Goal: Book appointment/travel/reservation

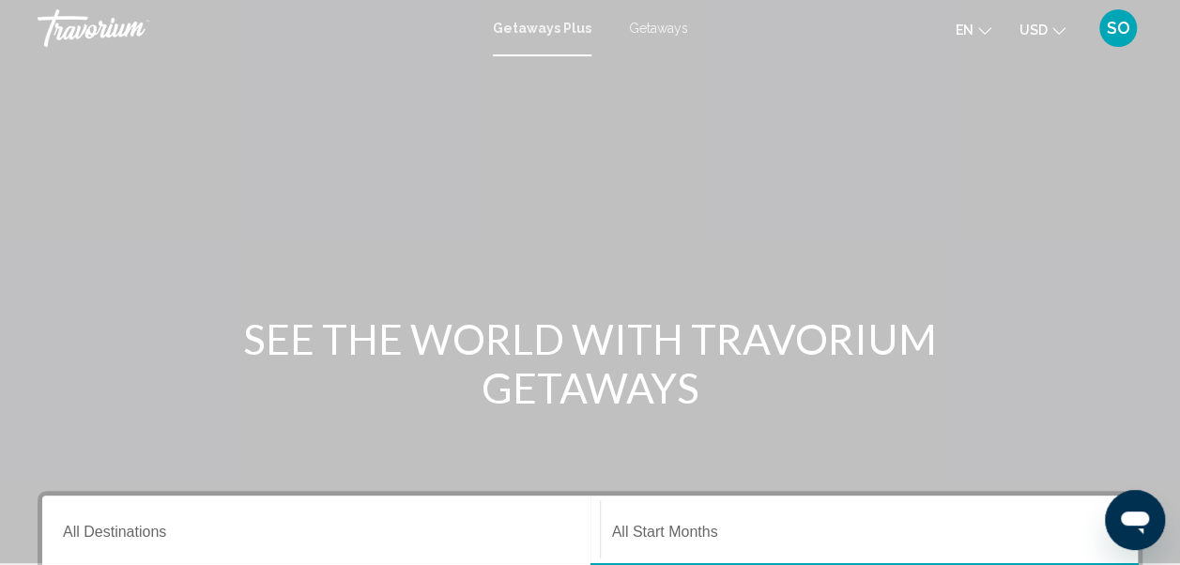
click at [653, 25] on span "Getaways" at bounding box center [658, 28] width 59 height 15
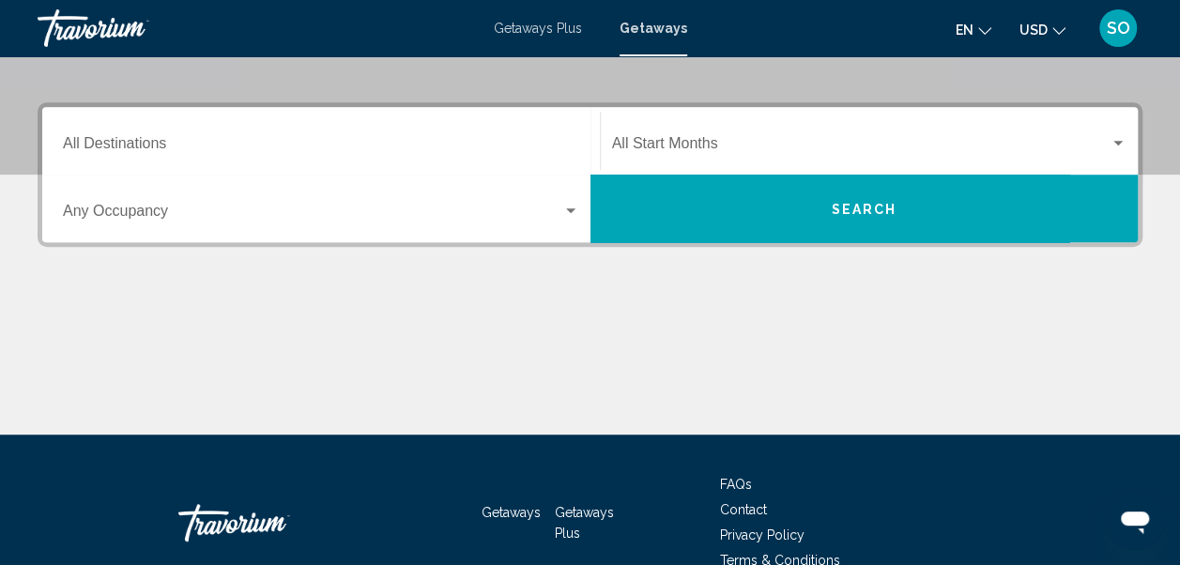
scroll to position [391, 0]
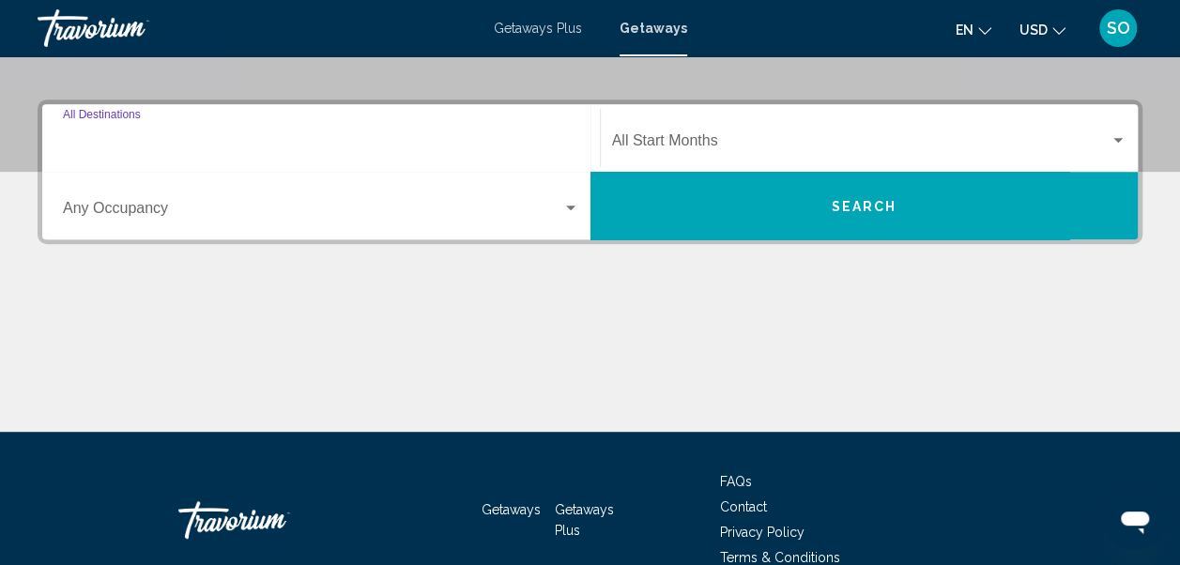
click at [130, 145] on input "Destination All Destinations" at bounding box center [321, 144] width 516 height 17
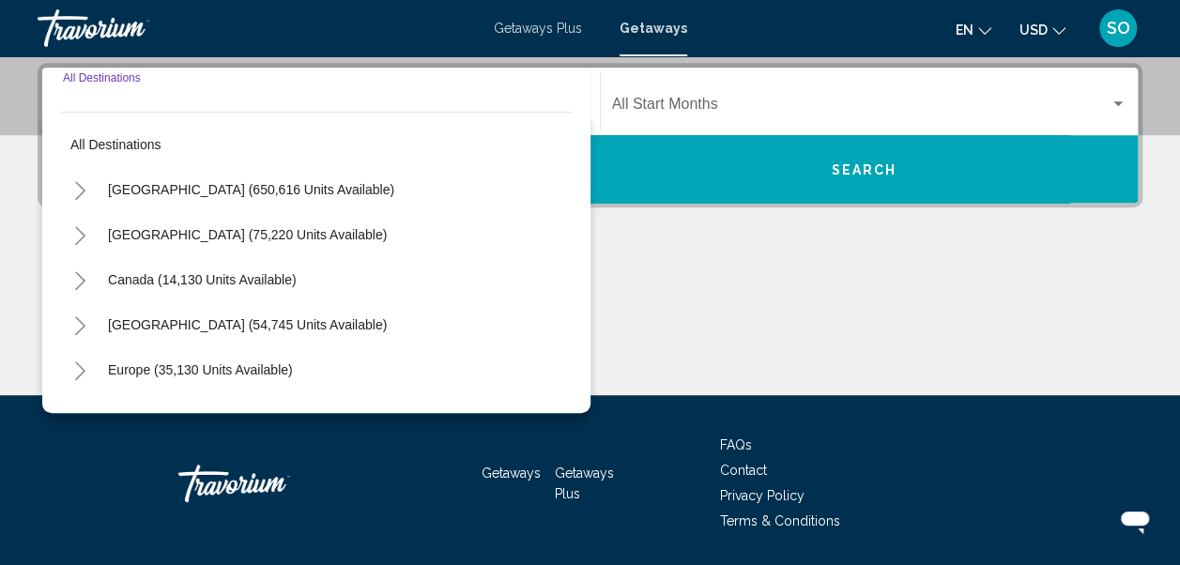
scroll to position [430, 0]
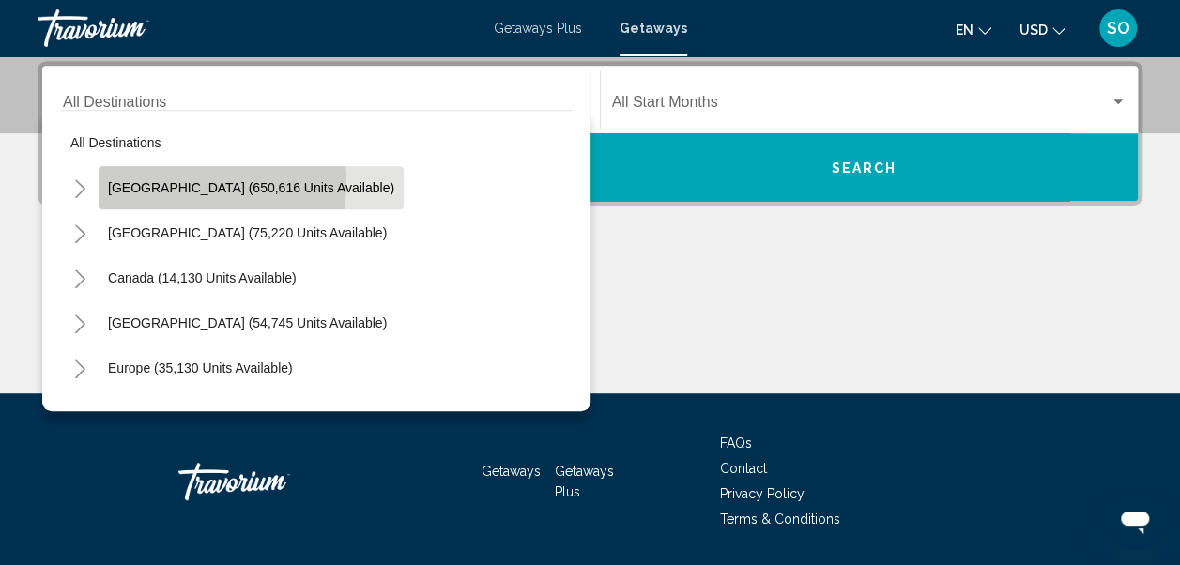
click at [166, 181] on span "[GEOGRAPHIC_DATA] (650,616 units available)" at bounding box center [251, 187] width 286 height 15
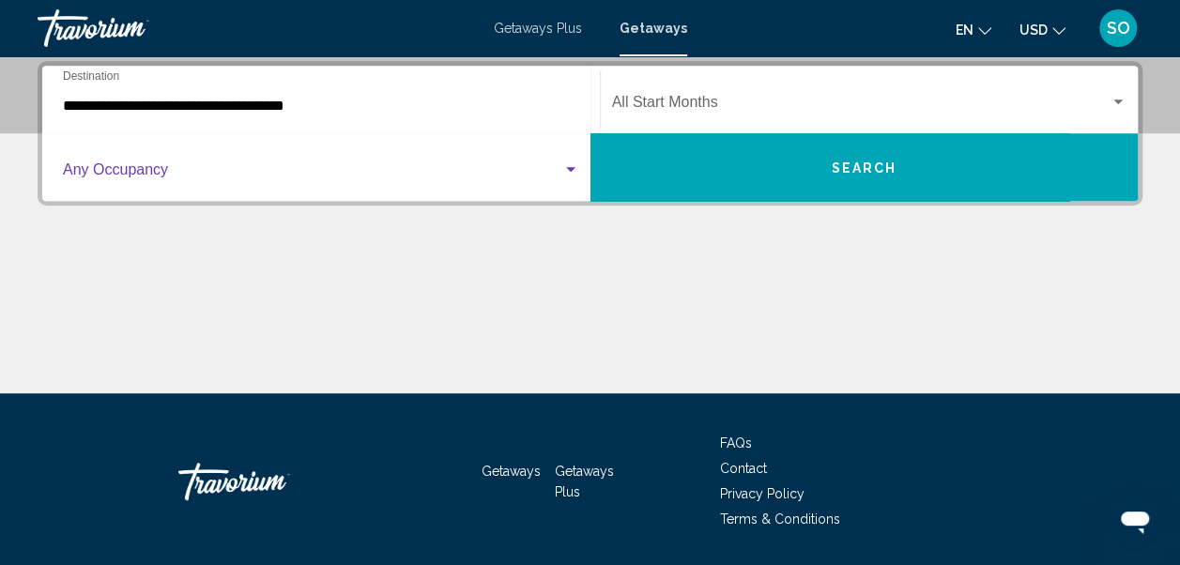
click at [142, 169] on span "Search widget" at bounding box center [312, 173] width 499 height 17
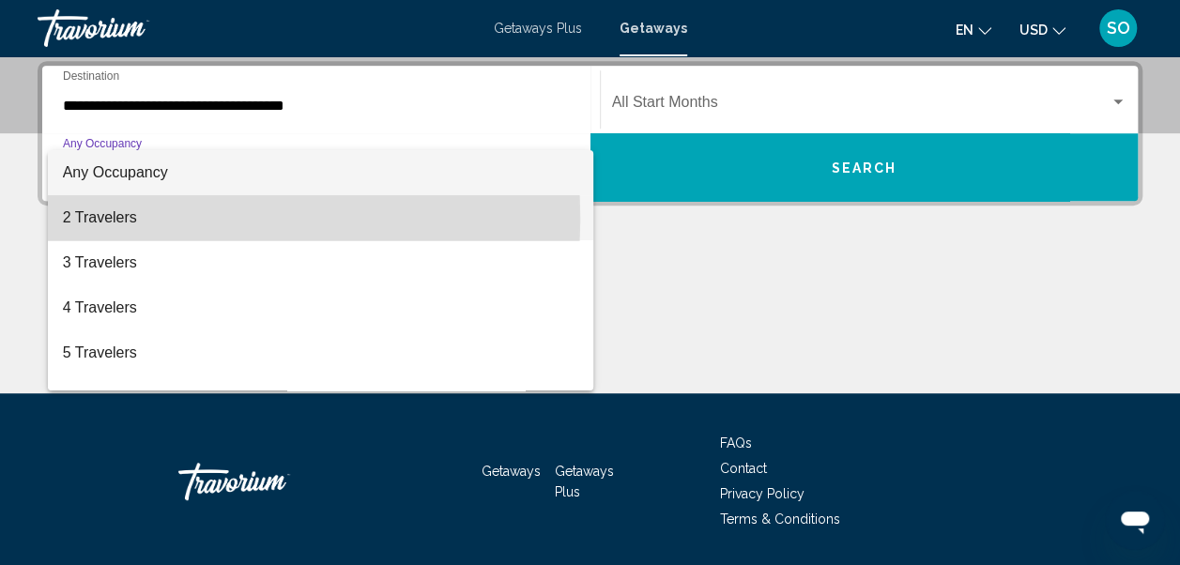
click at [108, 218] on span "2 Travelers" at bounding box center [321, 217] width 516 height 45
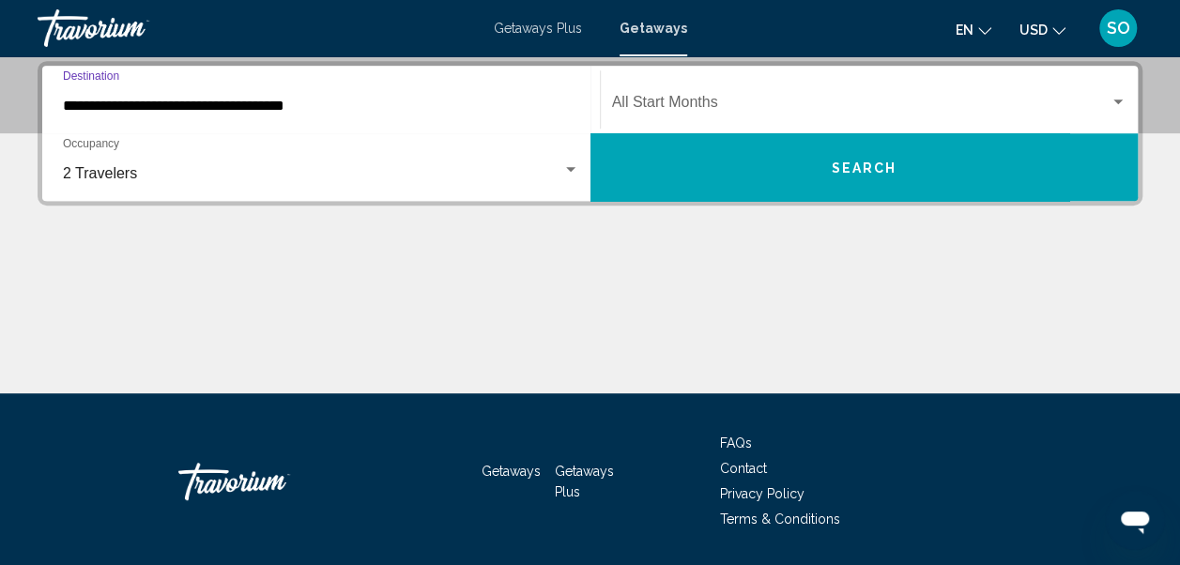
click at [246, 105] on input "**********" at bounding box center [321, 106] width 516 height 17
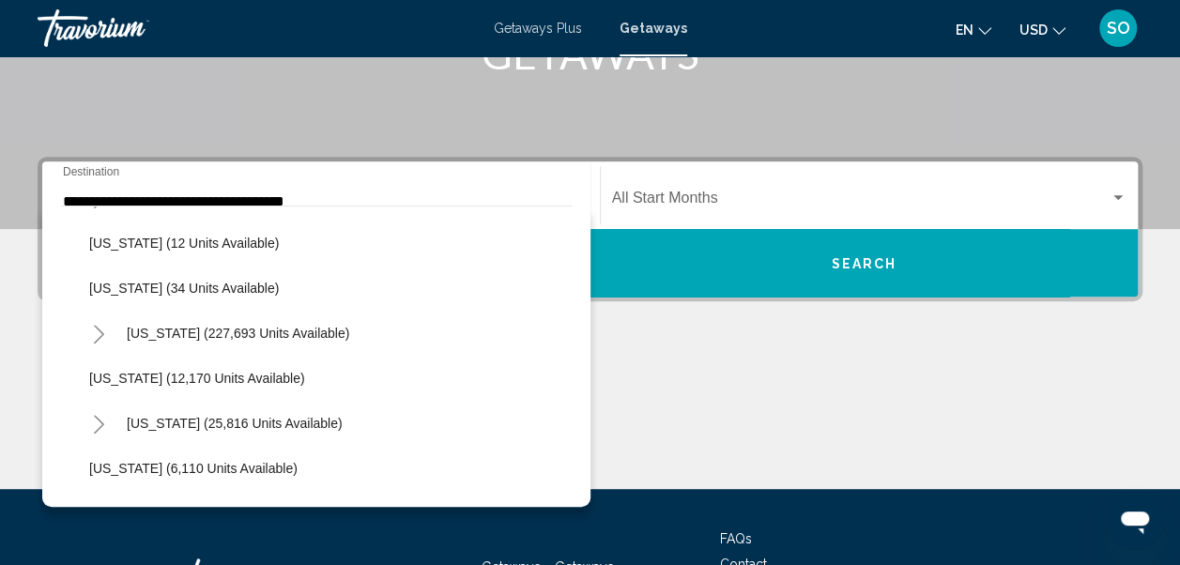
scroll to position [246, 0]
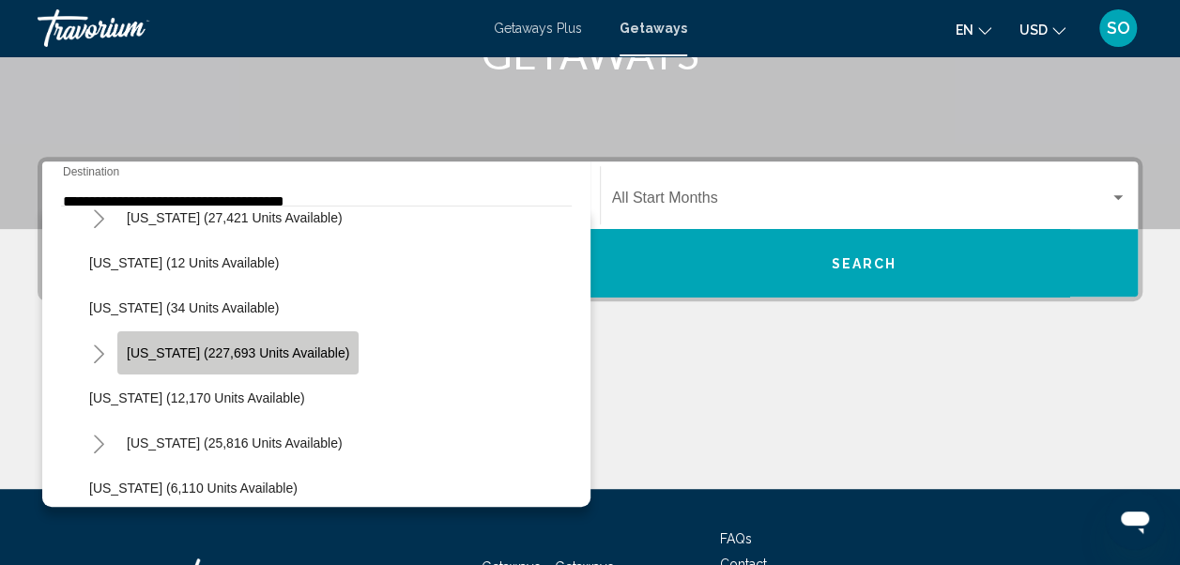
click at [263, 342] on button "[US_STATE] (227,693 units available)" at bounding box center [237, 352] width 241 height 43
type input "**********"
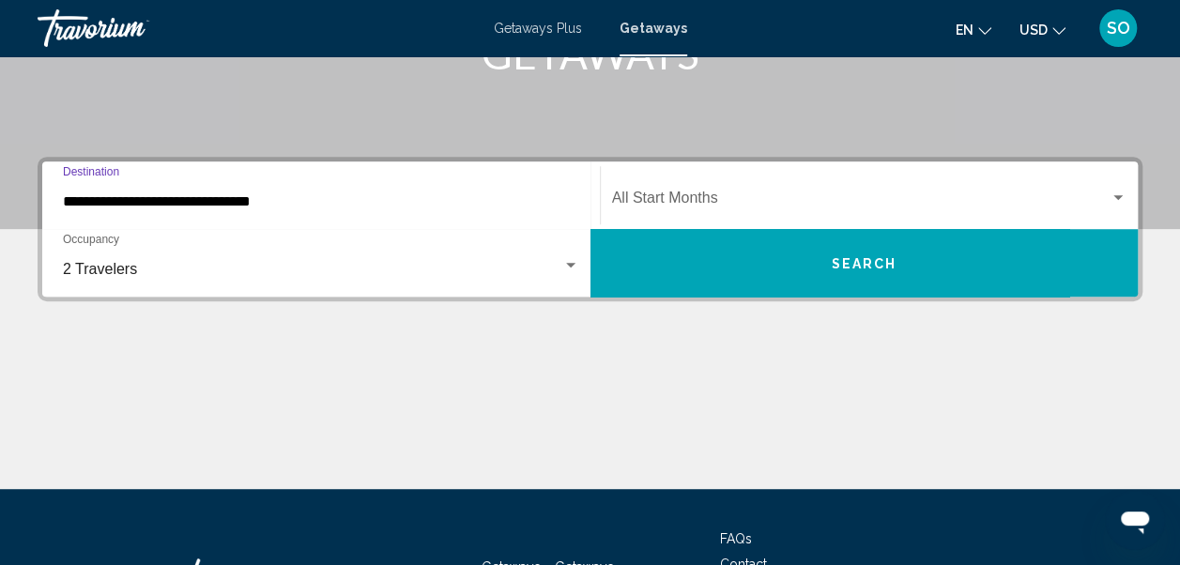
scroll to position [430, 0]
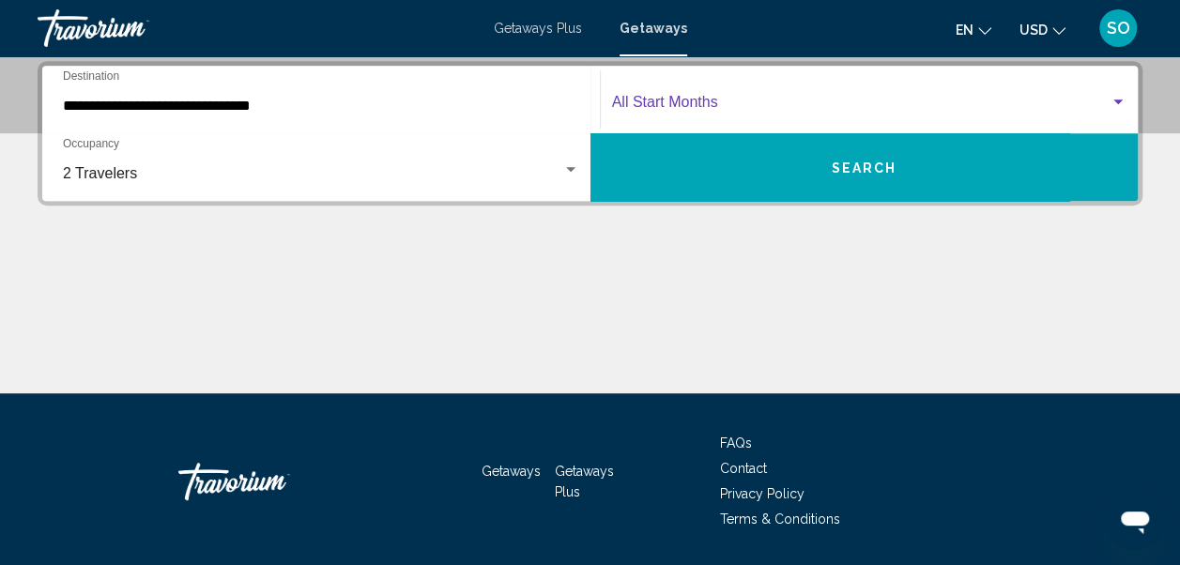
click at [1119, 96] on div "Search widget" at bounding box center [1117, 102] width 17 height 15
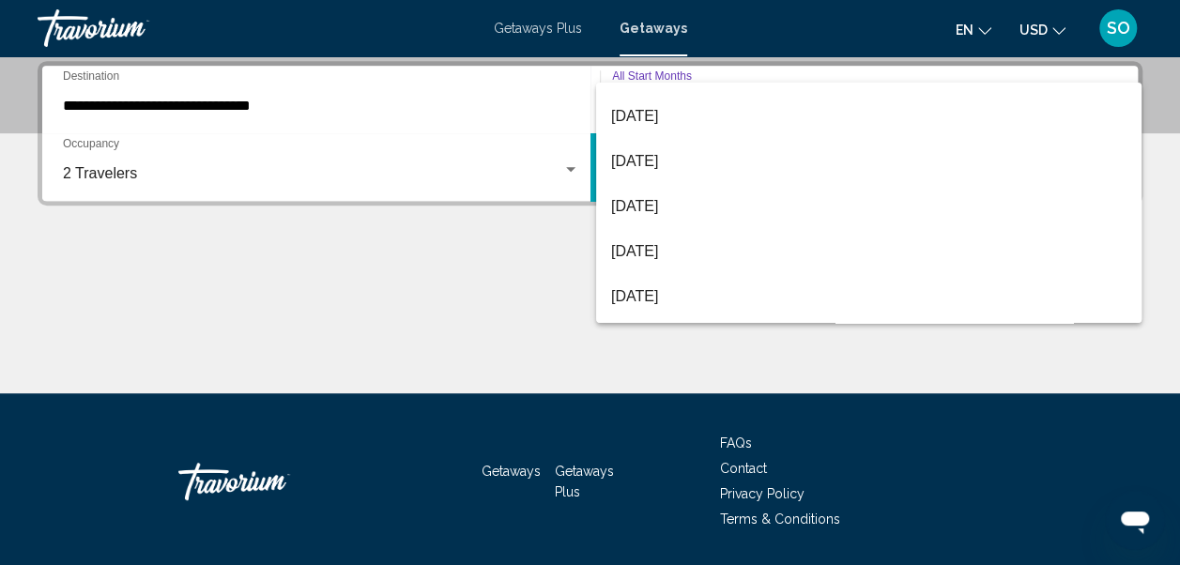
scroll to position [180, 0]
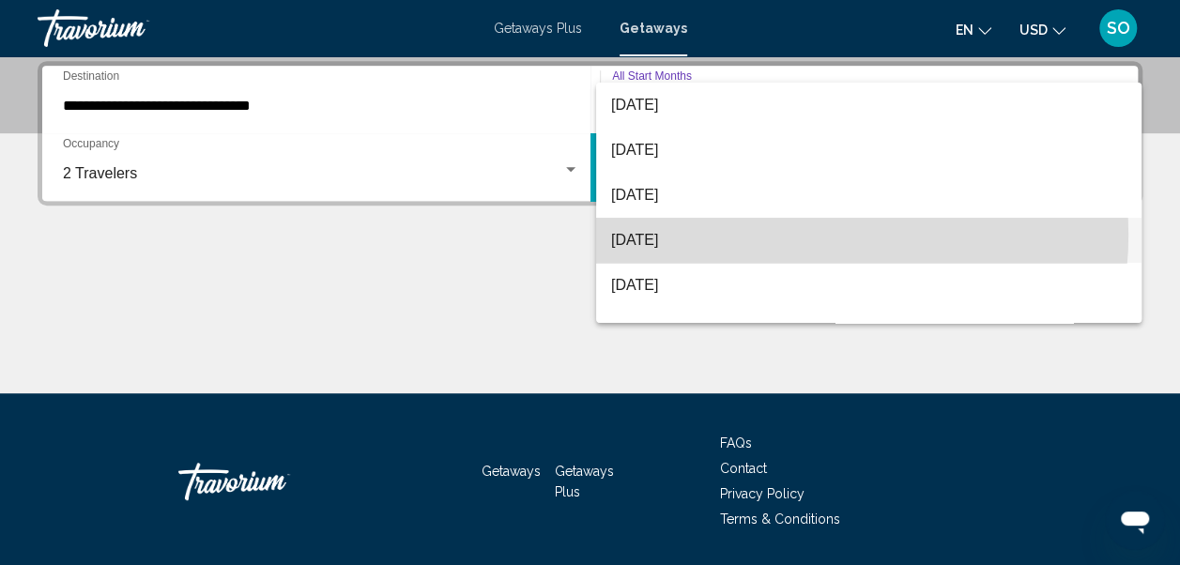
click at [800, 234] on span "[DATE]" at bounding box center [868, 240] width 515 height 45
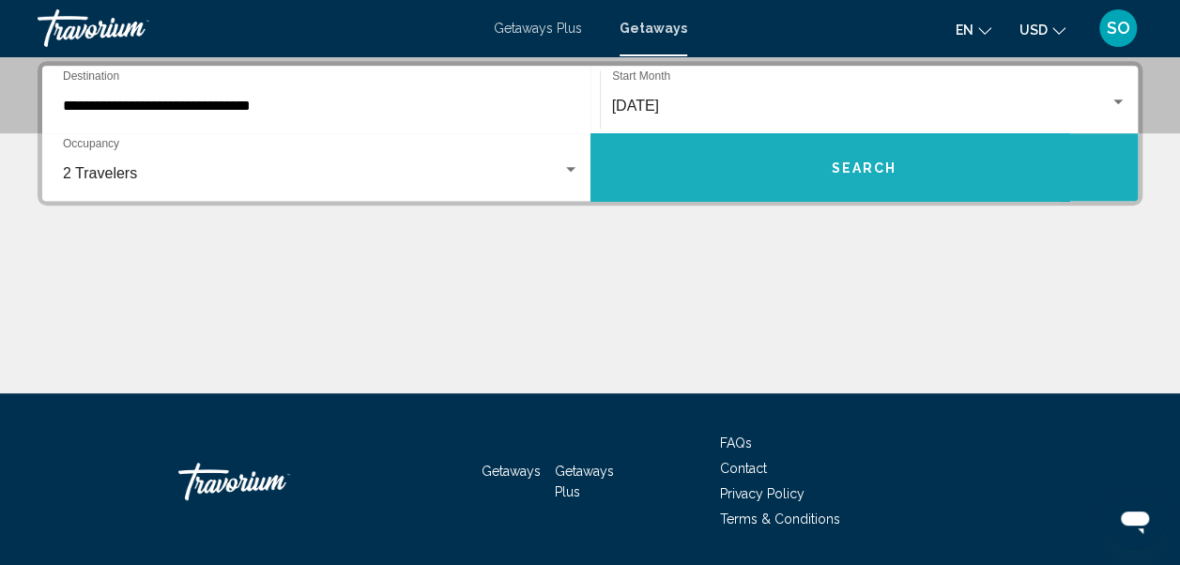
click at [862, 160] on span "Search" at bounding box center [864, 167] width 66 height 15
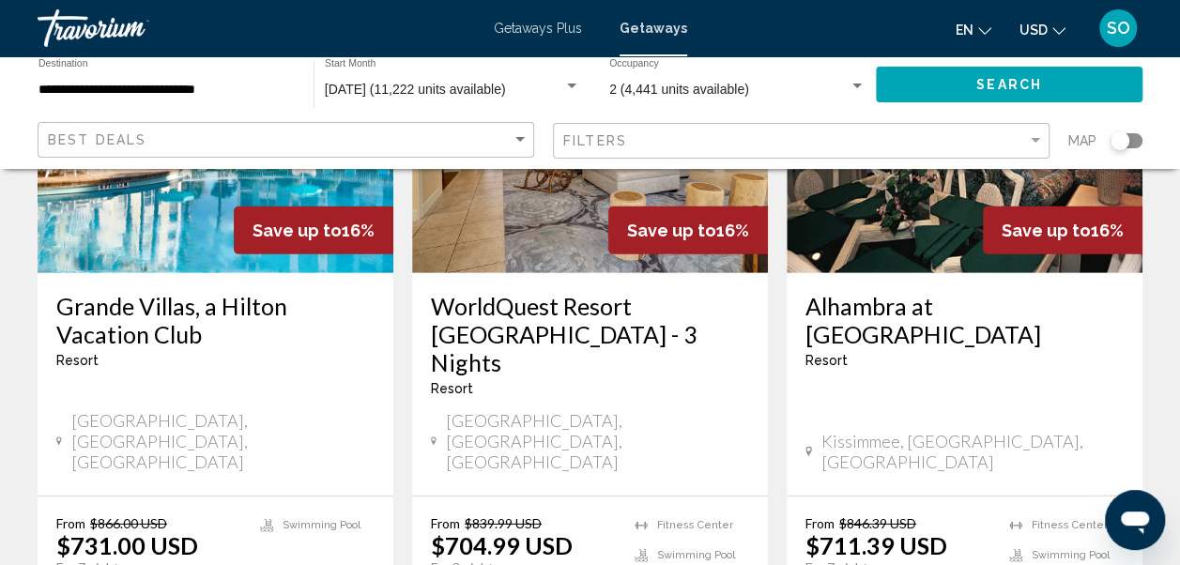
scroll to position [2516, 0]
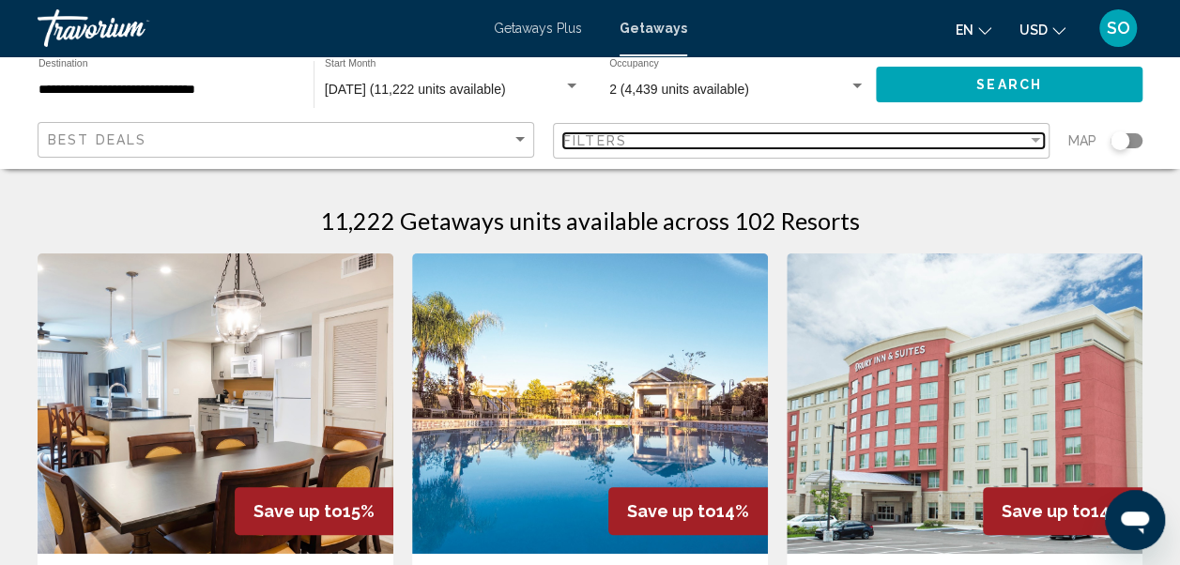
click at [1020, 138] on div "Filters" at bounding box center [795, 140] width 464 height 15
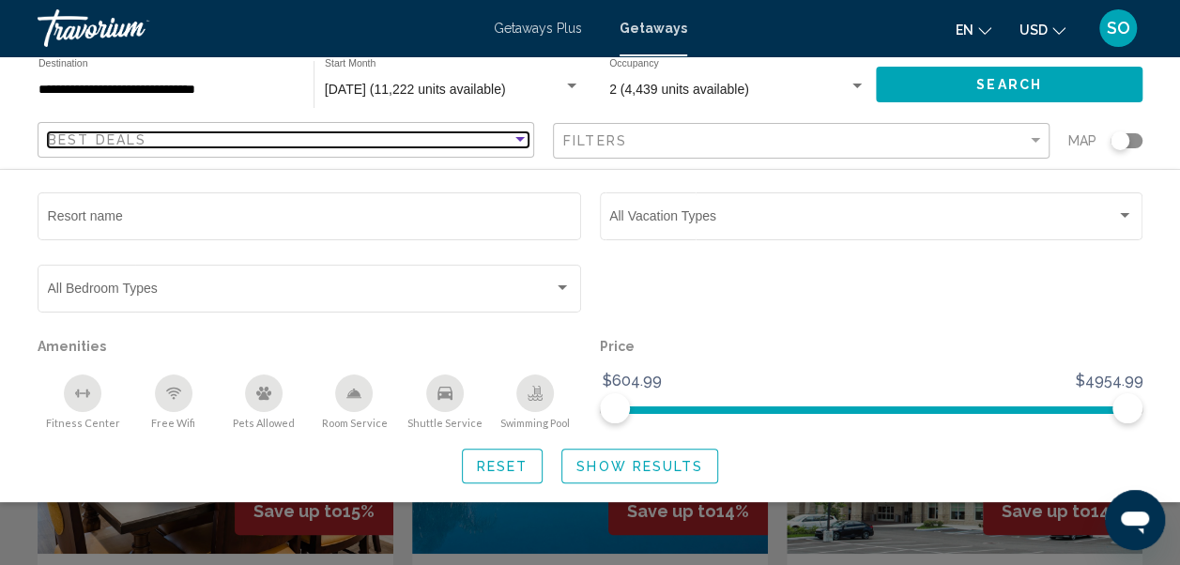
click at [518, 139] on div "Sort by" at bounding box center [519, 139] width 9 height 5
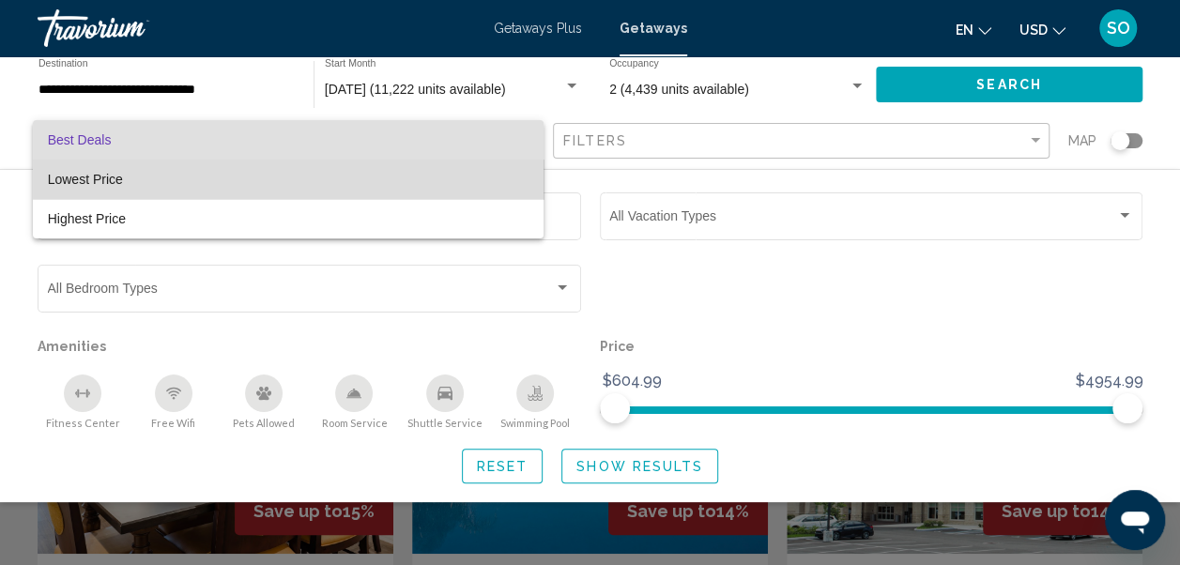
click at [488, 178] on span "Lowest Price" at bounding box center [288, 179] width 481 height 39
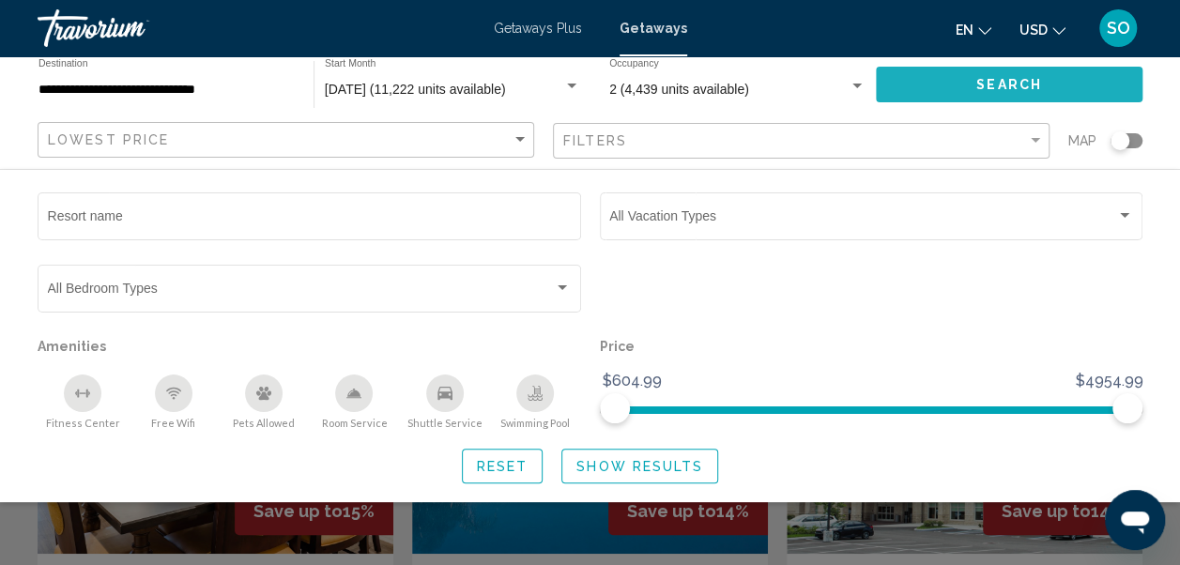
click at [1036, 78] on span "Search" at bounding box center [1009, 85] width 66 height 15
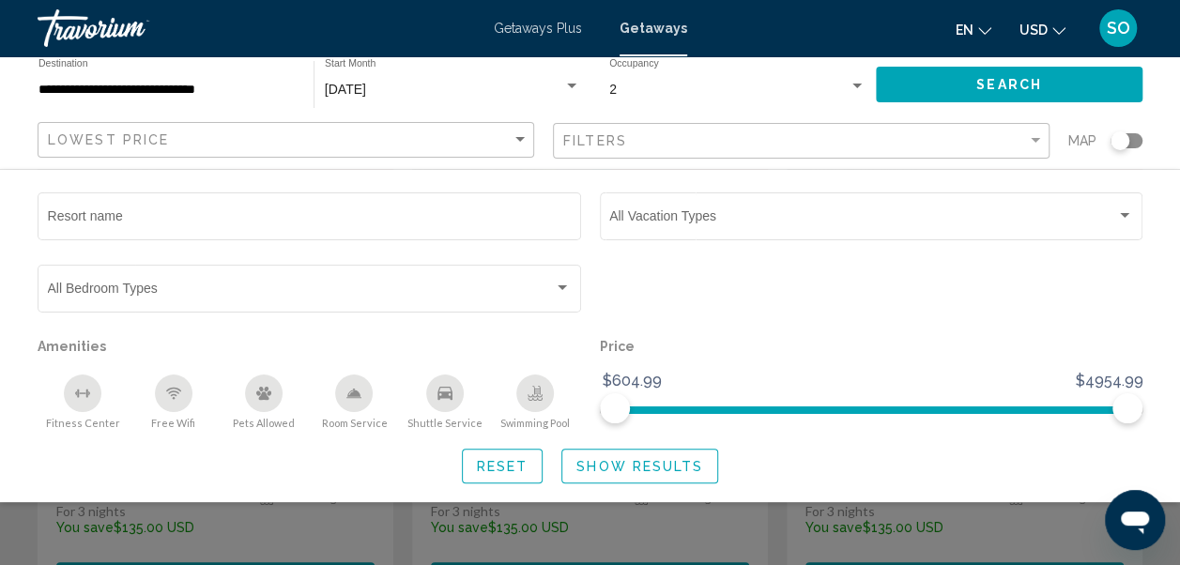
scroll to position [374, 0]
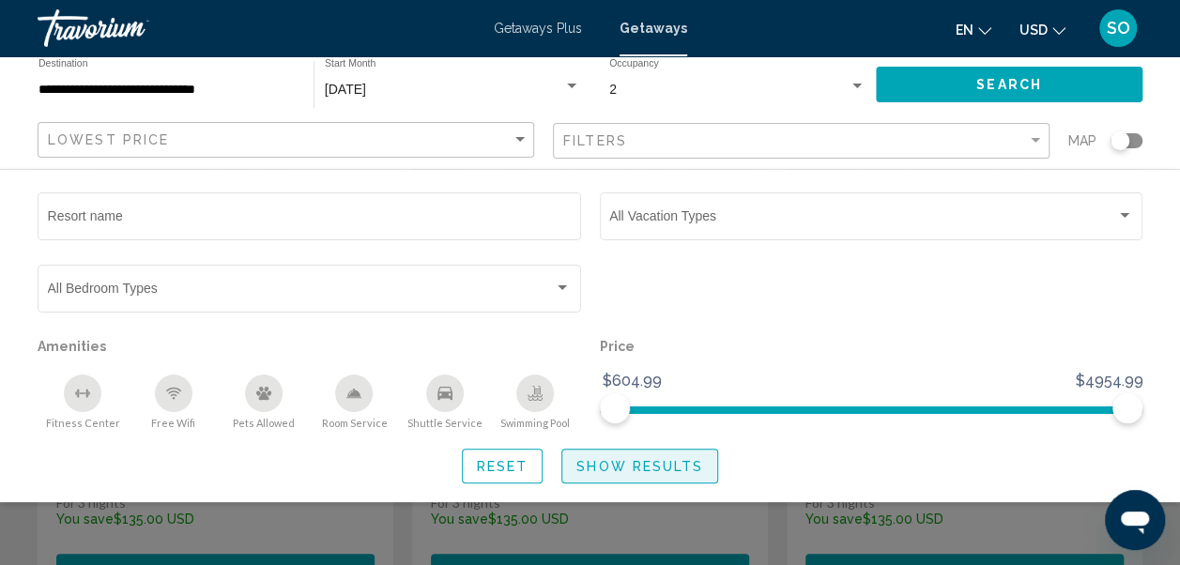
click at [666, 462] on span "Show Results" at bounding box center [639, 466] width 127 height 15
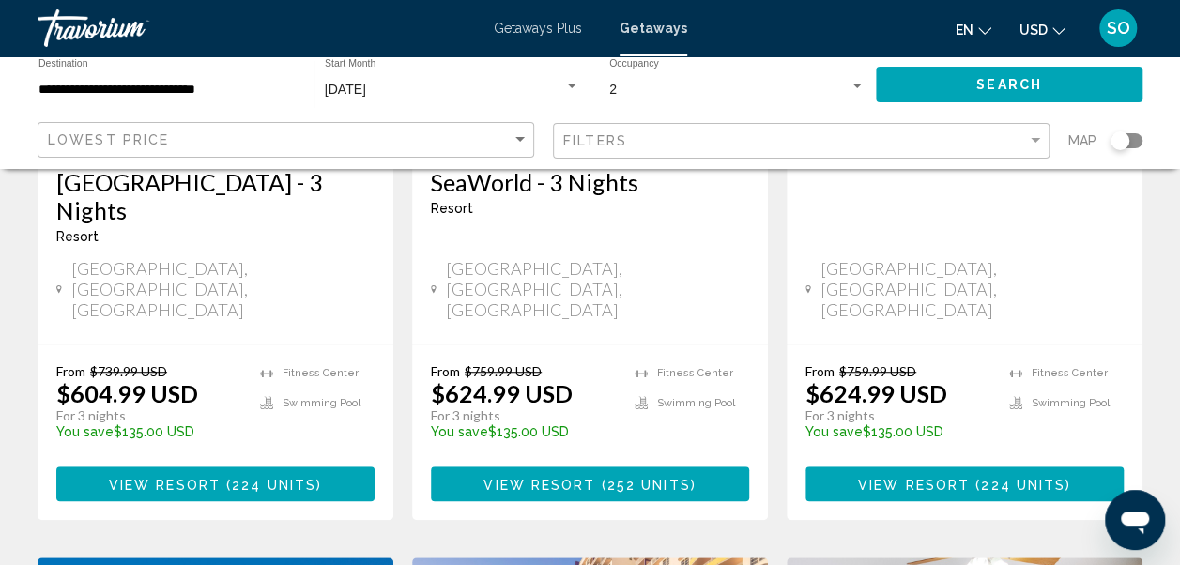
scroll to position [0, 0]
